Goal: Task Accomplishment & Management: Manage account settings

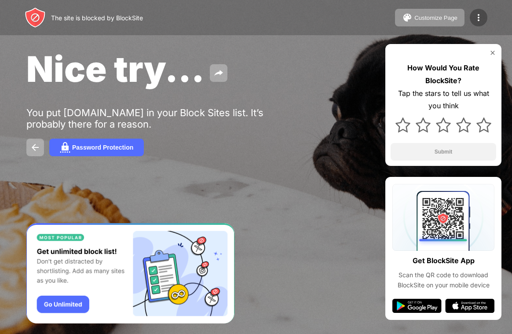
click at [478, 11] on div at bounding box center [479, 18] width 18 height 18
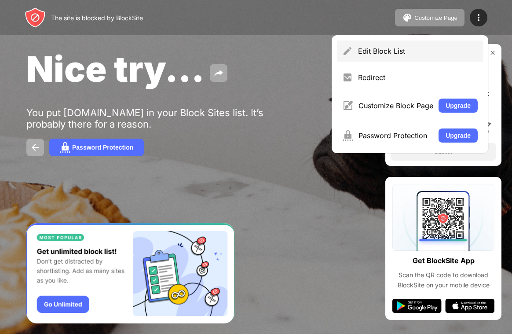
click at [369, 46] on div "Edit Block List" at bounding box center [410, 50] width 146 height 21
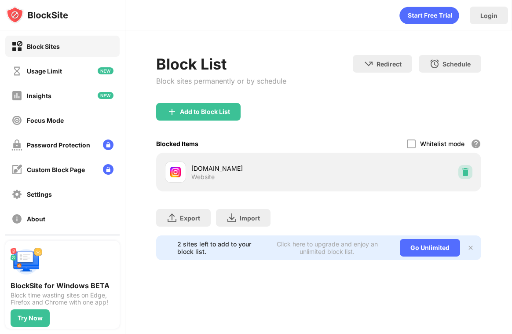
click at [464, 171] on img at bounding box center [465, 172] width 9 height 9
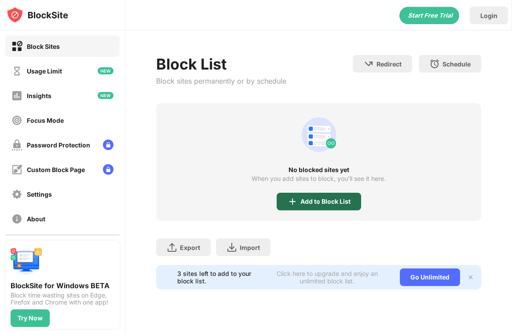
click at [302, 204] on div "Add to Block List" at bounding box center [325, 201] width 50 height 7
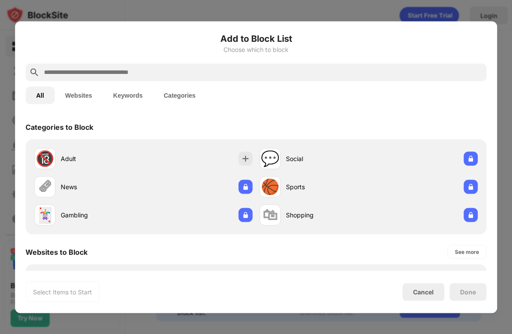
click at [160, 77] on div at bounding box center [256, 72] width 461 height 18
click at [145, 68] on input "text" at bounding box center [263, 72] width 440 height 11
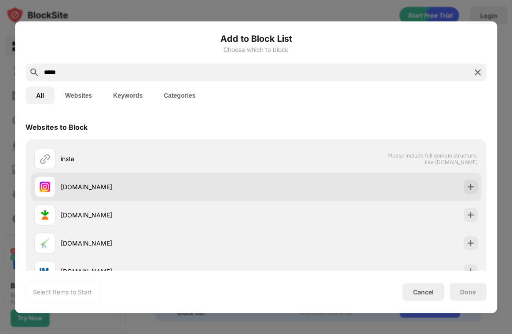
type input "*****"
click at [466, 188] on img at bounding box center [470, 186] width 9 height 9
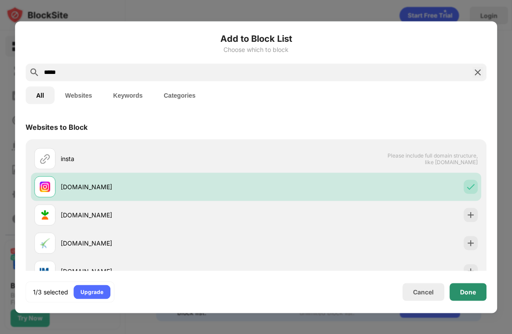
click at [464, 287] on div "Done" at bounding box center [467, 292] width 37 height 18
